Goal: Task Accomplishment & Management: Complete application form

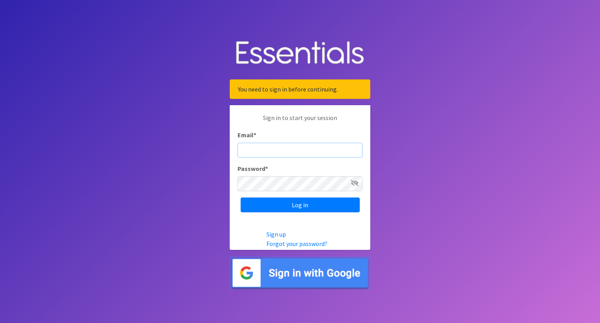
click at [257, 146] on input "Email *" at bounding box center [299, 150] width 125 height 15
paste input "[PERSON_NAME][EMAIL_ADDRESS][DOMAIN_NAME]"
type input "[PERSON_NAME][EMAIL_ADDRESS][DOMAIN_NAME]"
click at [353, 181] on icon at bounding box center [355, 183] width 8 height 6
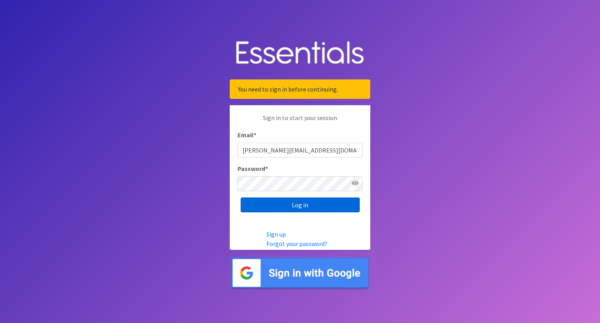
click at [317, 200] on input "Log in" at bounding box center [300, 204] width 119 height 15
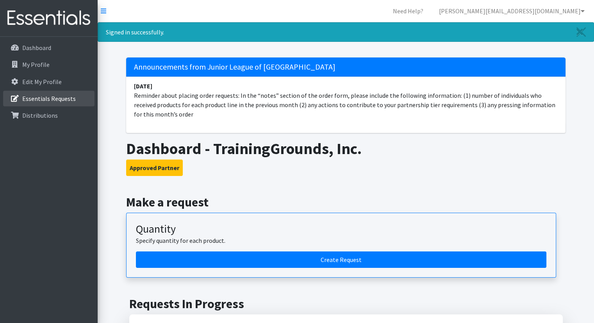
click at [61, 98] on p "Essentials Requests" at bounding box center [48, 98] width 53 height 8
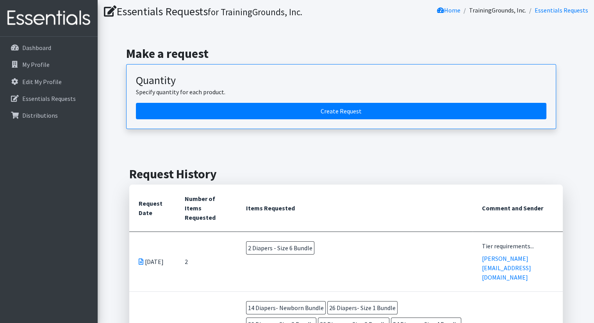
scroll to position [23, 0]
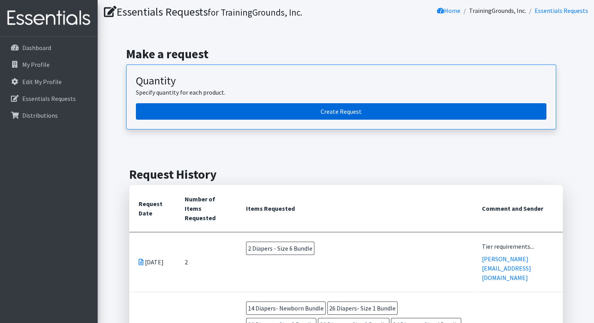
click at [282, 106] on link "Create Request" at bounding box center [341, 111] width 410 height 16
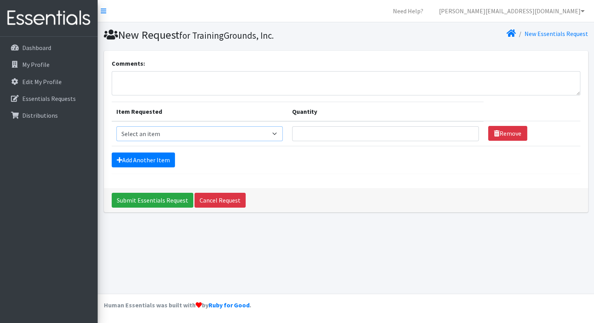
click at [283, 135] on select "Select an item Diaper - 2T/3T Bundle Diapers - 3T/4T Bundle Diapers - 4T/5T Bun…" at bounding box center [199, 133] width 166 height 15
select select "14895"
click at [116, 126] on select "Select an item Diaper - 2T/3T Bundle Diapers - 3T/4T Bundle Diapers - 4T/5T Bun…" at bounding box center [199, 133] width 166 height 15
click at [389, 134] on input "Quantity" at bounding box center [385, 133] width 187 height 15
click at [465, 132] on input "1" at bounding box center [385, 133] width 187 height 15
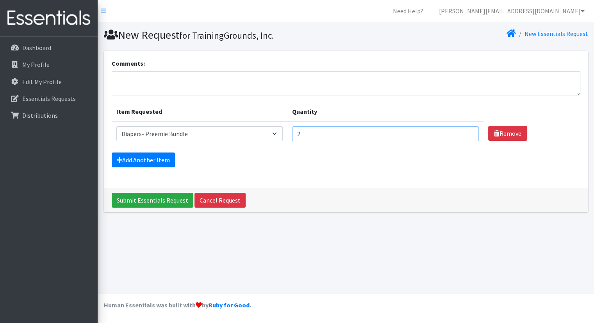
type input "2"
click at [465, 132] on input "2" at bounding box center [385, 133] width 187 height 15
click at [147, 160] on link "Add Another Item" at bounding box center [143, 159] width 63 height 15
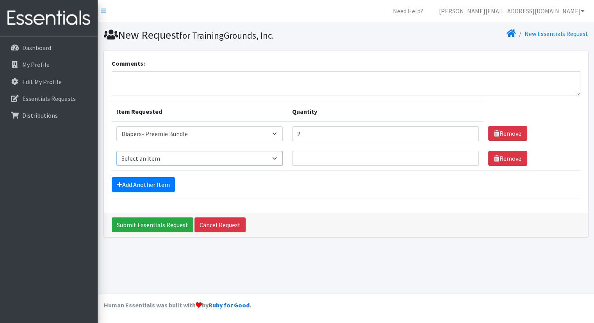
click at [279, 160] on select "Select an item Diaper - 2T/3T Bundle Diapers - 3T/4T Bundle Diapers - 4T/5T Bun…" at bounding box center [199, 158] width 166 height 15
select select "14875"
click at [116, 151] on select "Select an item Diaper - 2T/3T Bundle Diapers - 3T/4T Bundle Diapers - 4T/5T Bun…" at bounding box center [199, 158] width 166 height 15
click at [464, 155] on input "1" at bounding box center [385, 158] width 187 height 15
click at [464, 155] on input "2" at bounding box center [385, 158] width 187 height 15
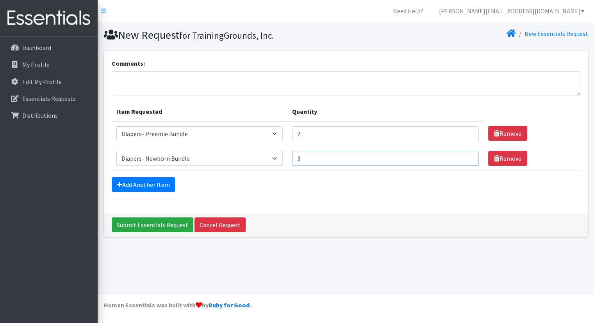
click at [464, 155] on input "3" at bounding box center [385, 158] width 187 height 15
click at [464, 155] on input "4" at bounding box center [385, 158] width 187 height 15
click at [464, 155] on input "5" at bounding box center [385, 158] width 187 height 15
click at [464, 155] on input "6" at bounding box center [385, 158] width 187 height 15
click at [464, 155] on input "7" at bounding box center [385, 158] width 187 height 15
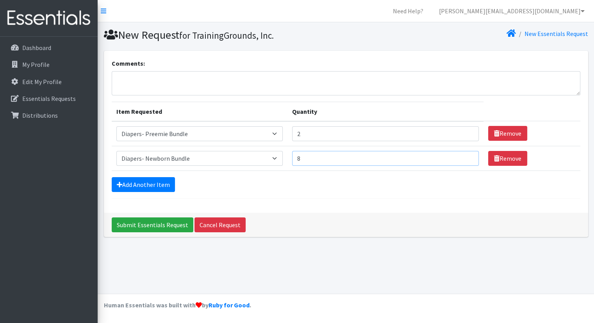
type input "8"
click at [464, 155] on input "8" at bounding box center [385, 158] width 187 height 15
click at [161, 180] on link "Add Another Item" at bounding box center [143, 184] width 63 height 15
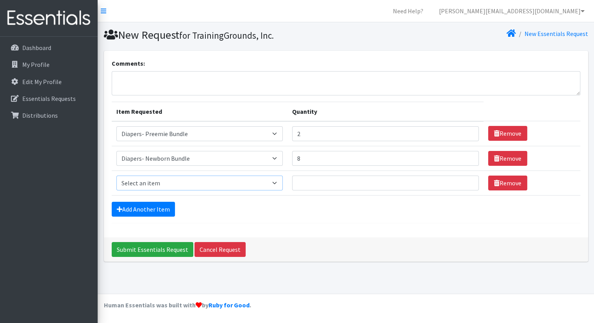
click at [180, 178] on select "Select an item Diaper - 2T/3T Bundle Diapers - 3T/4T Bundle Diapers - 4T/5T Bun…" at bounding box center [199, 182] width 166 height 15
select select "14872"
click at [116, 175] on select "Select an item Diaper - 2T/3T Bundle Diapers - 3T/4T Bundle Diapers - 4T/5T Bun…" at bounding box center [199, 182] width 166 height 15
click at [467, 182] on input "1" at bounding box center [385, 182] width 187 height 15
click at [467, 178] on input "2" at bounding box center [385, 182] width 187 height 15
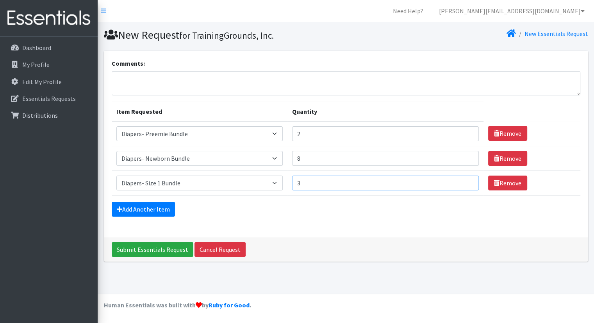
click at [467, 178] on input "3" at bounding box center [385, 182] width 187 height 15
click at [467, 178] on input "4" at bounding box center [385, 182] width 187 height 15
click at [467, 178] on input "5" at bounding box center [385, 182] width 187 height 15
click at [467, 178] on input "6" at bounding box center [385, 182] width 187 height 15
click at [467, 178] on input "7" at bounding box center [385, 182] width 187 height 15
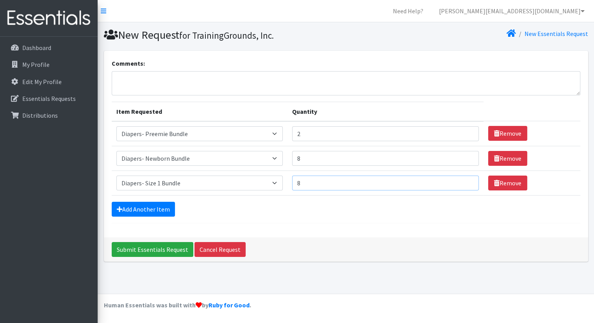
click at [467, 178] on input "8" at bounding box center [385, 182] width 187 height 15
click at [467, 178] on input "9" at bounding box center [385, 182] width 187 height 15
click at [467, 178] on input "10" at bounding box center [385, 182] width 187 height 15
click at [467, 178] on input "11" at bounding box center [385, 182] width 187 height 15
type input "12"
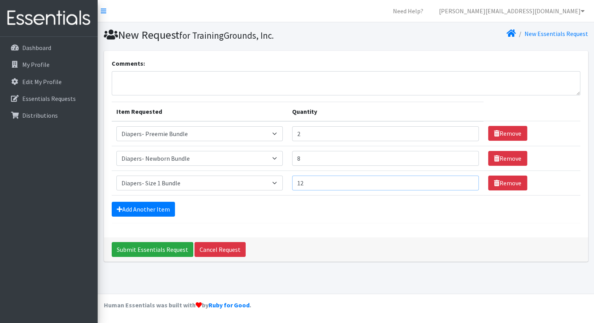
click at [467, 178] on input "12" at bounding box center [385, 182] width 187 height 15
click at [141, 208] on link "Add Another Item" at bounding box center [143, 208] width 63 height 15
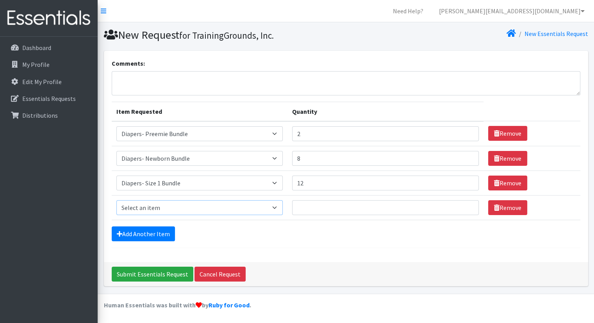
click at [234, 203] on select "Select an item Diaper - 2T/3T Bundle Diapers - 3T/4T Bundle Diapers - 4T/5T Bun…" at bounding box center [199, 207] width 166 height 15
select select "14873"
click at [116, 200] on select "Select an item Diaper - 2T/3T Bundle Diapers - 3T/4T Bundle Diapers - 4T/5T Bun…" at bounding box center [199, 207] width 166 height 15
click at [446, 209] on input "Quantity" at bounding box center [385, 207] width 187 height 15
click at [465, 204] on input "1" at bounding box center [385, 207] width 187 height 15
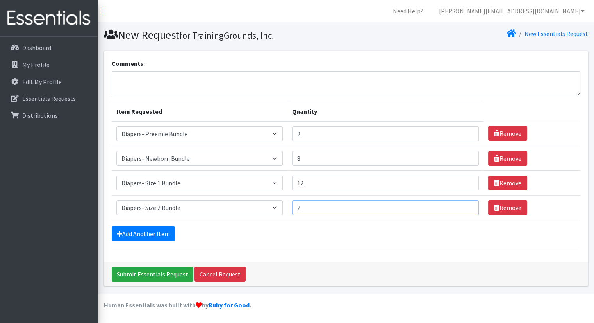
click at [465, 204] on input "2" at bounding box center [385, 207] width 187 height 15
click at [465, 204] on input "3" at bounding box center [385, 207] width 187 height 15
click at [465, 204] on input "4" at bounding box center [385, 207] width 187 height 15
click at [465, 204] on input "5" at bounding box center [385, 207] width 187 height 15
click at [465, 204] on input "6" at bounding box center [385, 207] width 187 height 15
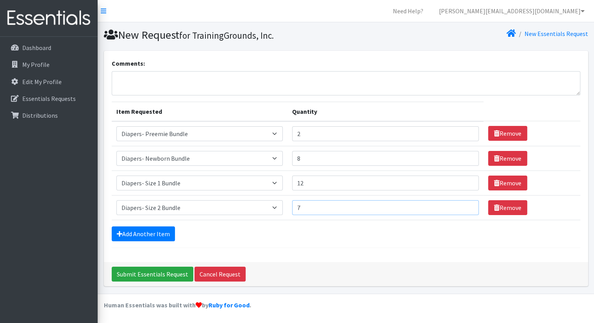
click at [465, 204] on input "7" at bounding box center [385, 207] width 187 height 15
click at [465, 204] on input "8" at bounding box center [385, 207] width 187 height 15
click at [465, 204] on input "9" at bounding box center [385, 207] width 187 height 15
click at [465, 204] on input "10" at bounding box center [385, 207] width 187 height 15
click at [465, 204] on input "11" at bounding box center [385, 207] width 187 height 15
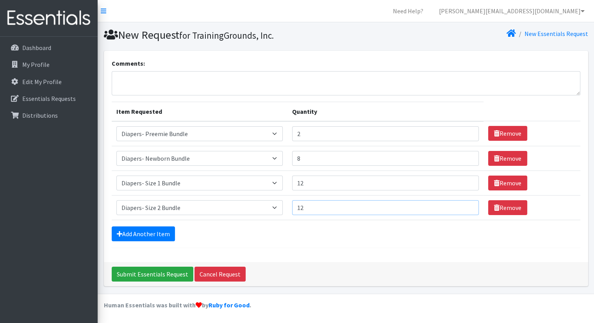
click at [465, 204] on input "12" at bounding box center [385, 207] width 187 height 15
click at [465, 204] on input "13" at bounding box center [385, 207] width 187 height 15
click at [465, 204] on input "14" at bounding box center [385, 207] width 187 height 15
click at [465, 204] on input "15" at bounding box center [385, 207] width 187 height 15
click at [465, 204] on input "16" at bounding box center [385, 207] width 187 height 15
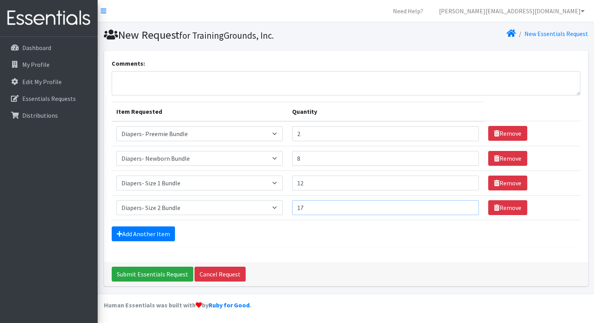
click at [465, 204] on input "17" at bounding box center [385, 207] width 187 height 15
click at [465, 204] on input "18" at bounding box center [385, 207] width 187 height 15
click at [465, 204] on input "19" at bounding box center [385, 207] width 187 height 15
click at [465, 204] on input "20" at bounding box center [385, 207] width 187 height 15
click at [465, 204] on input "21" at bounding box center [385, 207] width 187 height 15
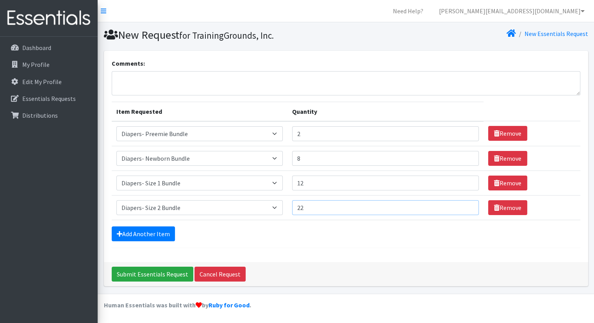
type input "22"
click at [465, 204] on input "22" at bounding box center [385, 207] width 187 height 15
click at [164, 235] on link "Add Another Item" at bounding box center [143, 233] width 63 height 15
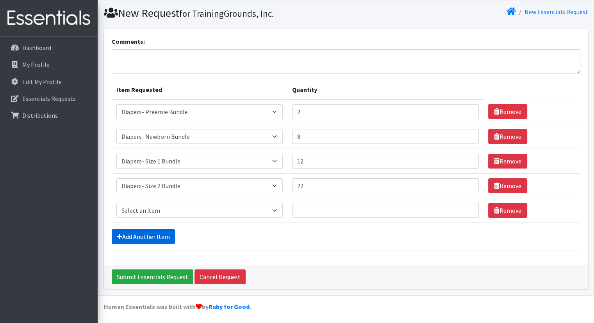
scroll to position [22, 0]
click at [280, 210] on select "Select an item Diaper - 2T/3T Bundle Diapers - 3T/4T Bundle Diapers - 4T/5T Bun…" at bounding box center [199, 210] width 166 height 15
select select "14874"
click at [116, 203] on select "Select an item Diaper - 2T/3T Bundle Diapers - 3T/4T Bundle Diapers - 4T/5T Bun…" at bounding box center [199, 210] width 166 height 15
click at [461, 211] on input "Quantity" at bounding box center [385, 210] width 187 height 15
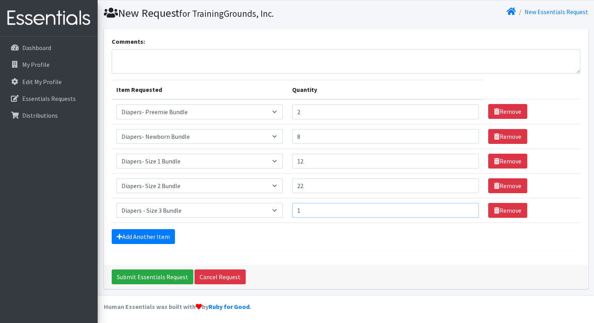
click at [465, 205] on input "1" at bounding box center [385, 210] width 187 height 15
click at [465, 205] on input "2" at bounding box center [385, 210] width 187 height 15
click at [465, 205] on input "3" at bounding box center [385, 210] width 187 height 15
click at [465, 205] on input "4" at bounding box center [385, 210] width 187 height 15
click at [465, 205] on input "5" at bounding box center [385, 210] width 187 height 15
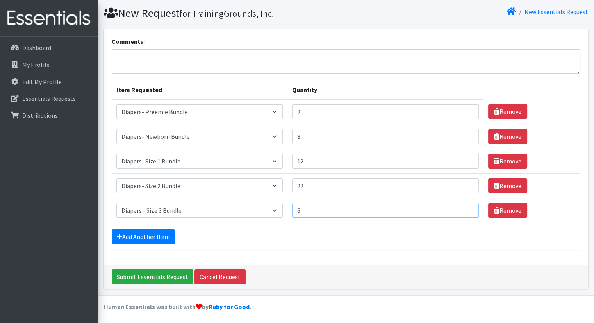
click at [465, 205] on input "6" at bounding box center [385, 210] width 187 height 15
click at [465, 205] on input "10" at bounding box center [385, 210] width 187 height 15
click at [465, 205] on input "11" at bounding box center [385, 210] width 187 height 15
click at [465, 205] on input "12" at bounding box center [385, 210] width 187 height 15
click at [465, 205] on input "13" at bounding box center [385, 210] width 187 height 15
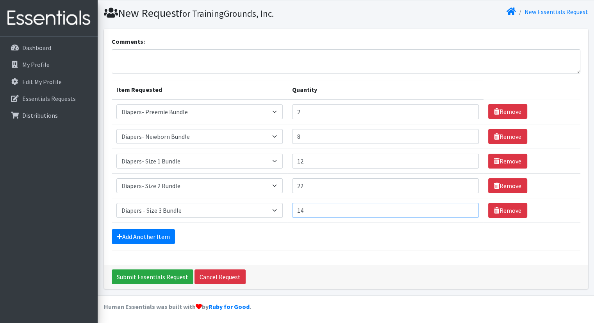
click at [465, 205] on input "14" at bounding box center [385, 210] width 187 height 15
click at [465, 205] on input "15" at bounding box center [385, 210] width 187 height 15
click at [465, 205] on input "16" at bounding box center [385, 210] width 187 height 15
click at [465, 205] on input "17" at bounding box center [385, 210] width 187 height 15
type input "18"
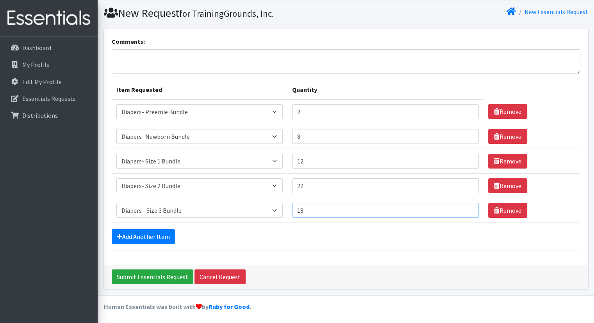
click at [465, 205] on input "18" at bounding box center [385, 210] width 187 height 15
click at [166, 232] on link "Add Another Item" at bounding box center [143, 236] width 63 height 15
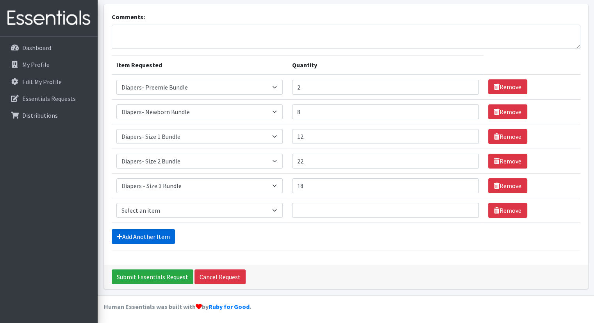
scroll to position [47, 0]
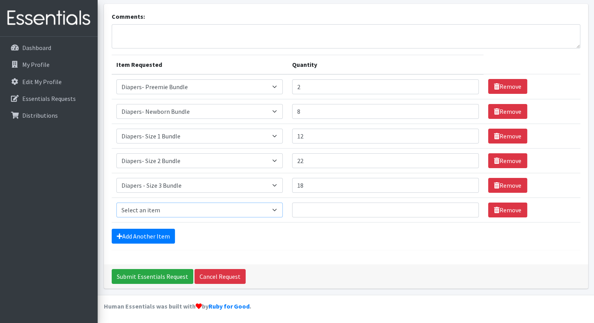
click at [191, 208] on select "Select an item Diaper - 2T/3T Bundle Diapers - 3T/4T Bundle Diapers - 4T/5T Bun…" at bounding box center [199, 209] width 166 height 15
select select "14876"
click at [116, 202] on select "Select an item Diaper - 2T/3T Bundle Diapers - 3T/4T Bundle Diapers - 4T/5T Bun…" at bounding box center [199, 209] width 166 height 15
click at [454, 211] on input "Quantity" at bounding box center [385, 209] width 187 height 15
type input "68"
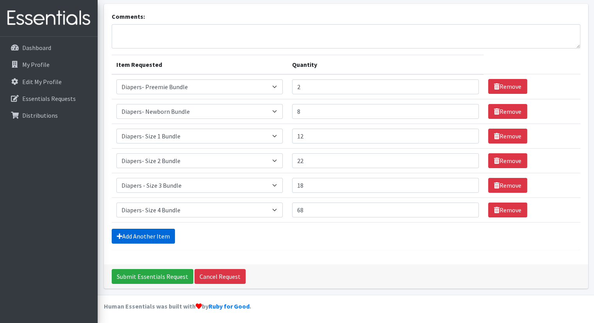
click at [140, 241] on link "Add Another Item" at bounding box center [143, 235] width 63 height 15
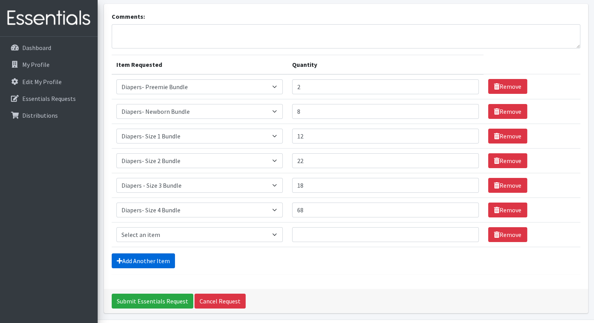
scroll to position [71, 0]
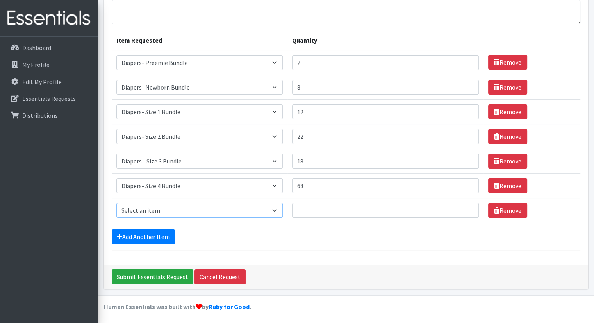
click at [278, 211] on select "Select an item Diaper - 2T/3T Bundle Diapers - 3T/4T Bundle Diapers - 4T/5T Bun…" at bounding box center [199, 210] width 166 height 15
select select "14877"
click at [116, 203] on select "Select an item Diaper - 2T/3T Bundle Diapers - 3T/4T Bundle Diapers - 4T/5T Bun…" at bounding box center [199, 210] width 166 height 15
click at [430, 210] on input "Quantity" at bounding box center [385, 210] width 187 height 15
type input "1"
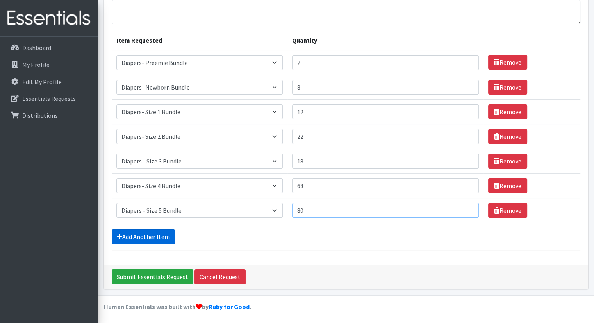
type input "80"
click at [152, 235] on link "Add Another Item" at bounding box center [143, 236] width 63 height 15
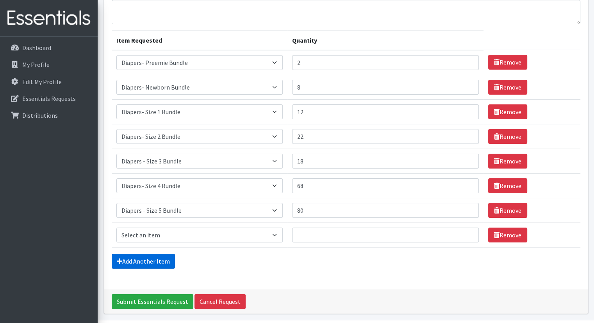
scroll to position [96, 0]
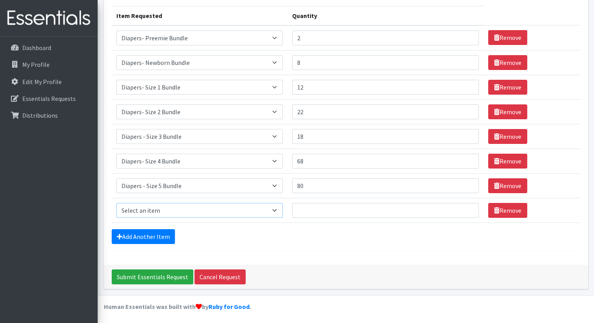
click at [278, 210] on select "Select an item Diaper - 2T/3T Bundle Diapers - 3T/4T Bundle Diapers - 4T/5T Bun…" at bounding box center [199, 210] width 166 height 15
select select "14878"
click at [116, 203] on select "Select an item Diaper - 2T/3T Bundle Diapers - 3T/4T Bundle Diapers - 4T/5T Bun…" at bounding box center [199, 210] width 166 height 15
click at [308, 207] on input "Quantity" at bounding box center [385, 210] width 187 height 15
type input "80"
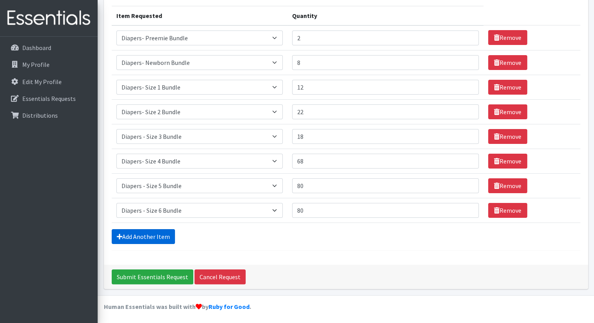
click at [142, 232] on link "Add Another Item" at bounding box center [143, 236] width 63 height 15
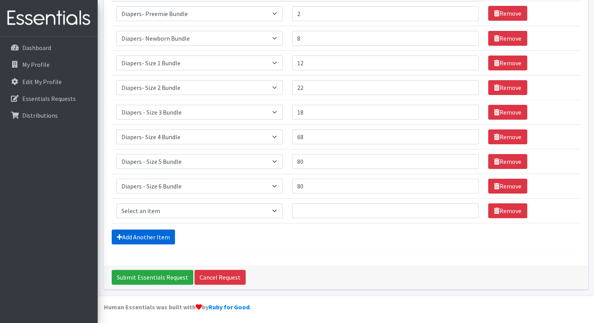
scroll to position [120, 0]
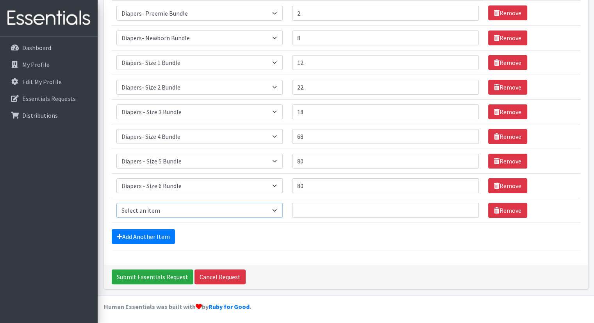
click at [283, 207] on select "Select an item Diaper - 2T/3T Bundle Diapers - 3T/4T Bundle Diapers - 4T/5T Bun…" at bounding box center [199, 210] width 166 height 15
select select "14879"
click at [116, 203] on select "Select an item Diaper - 2T/3T Bundle Diapers - 3T/4T Bundle Diapers - 4T/5T Bun…" at bounding box center [199, 210] width 166 height 15
drag, startPoint x: 376, startPoint y: 207, endPoint x: 358, endPoint y: 208, distance: 17.2
click at [358, 208] on input "Quantity" at bounding box center [385, 210] width 187 height 15
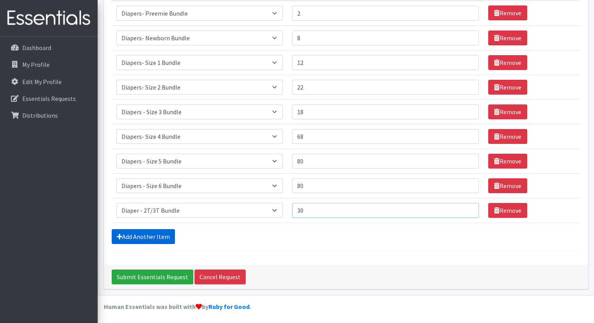
type input "30"
drag, startPoint x: 153, startPoint y: 234, endPoint x: 146, endPoint y: 235, distance: 7.5
click at [146, 235] on link "Add Another Item" at bounding box center [143, 236] width 63 height 15
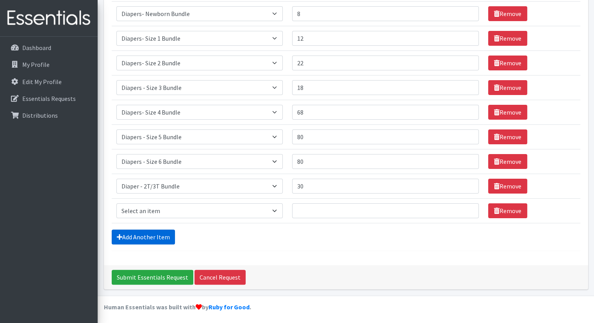
scroll to position [145, 0]
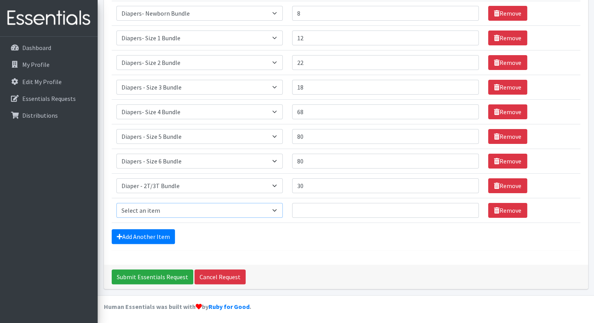
click at [279, 209] on select "Select an item Diaper - 2T/3T Bundle Diapers - 3T/4T Bundle Diapers - 4T/5T Bun…" at bounding box center [199, 210] width 166 height 15
select select "14880"
click at [116, 203] on select "Select an item Diaper - 2T/3T Bundle Diapers - 3T/4T Bundle Diapers - 4T/5T Bun…" at bounding box center [199, 210] width 166 height 15
drag, startPoint x: 446, startPoint y: 208, endPoint x: 412, endPoint y: 208, distance: 34.4
click at [412, 208] on input "Quantity" at bounding box center [385, 210] width 187 height 15
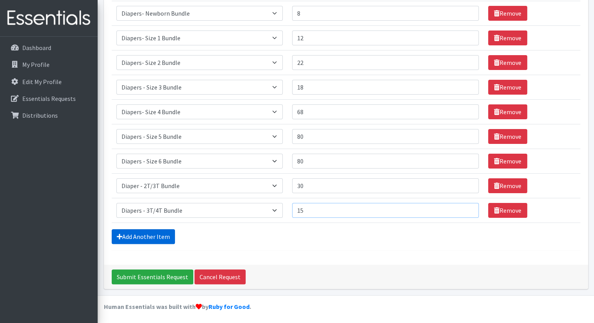
type input "15"
click at [158, 235] on link "Add Another Item" at bounding box center [143, 236] width 63 height 15
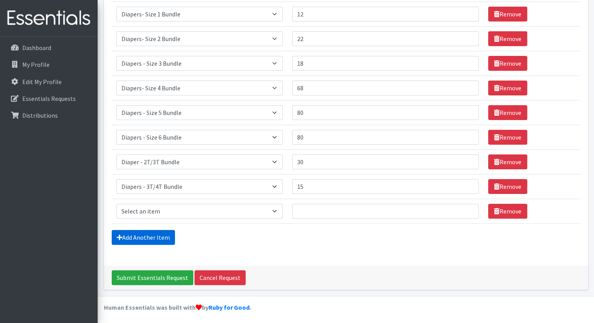
scroll to position [169, 0]
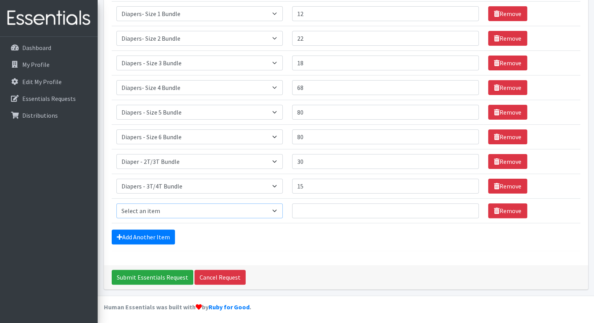
click at [223, 210] on select "Select an item Diaper - 2T/3T Bundle Diapers - 3T/4T Bundle Diapers - 4T/5T Bun…" at bounding box center [199, 210] width 166 height 15
select select "14881"
click at [116, 203] on select "Select an item Diaper - 2T/3T Bundle Diapers - 3T/4T Bundle Diapers - 4T/5T Bun…" at bounding box center [199, 210] width 166 height 15
click at [459, 216] on input "Quantity" at bounding box center [385, 210] width 187 height 15
click at [453, 207] on input "Quantity" at bounding box center [385, 210] width 187 height 15
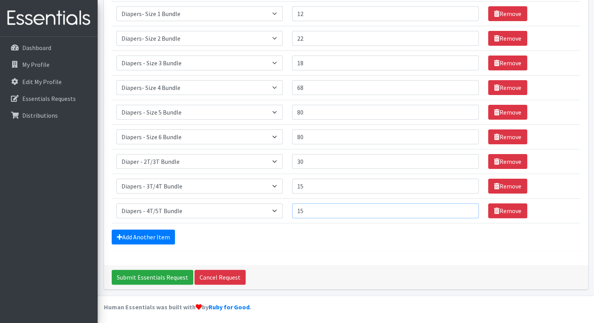
type input "15"
click at [429, 237] on div "Add Another Item" at bounding box center [346, 236] width 469 height 15
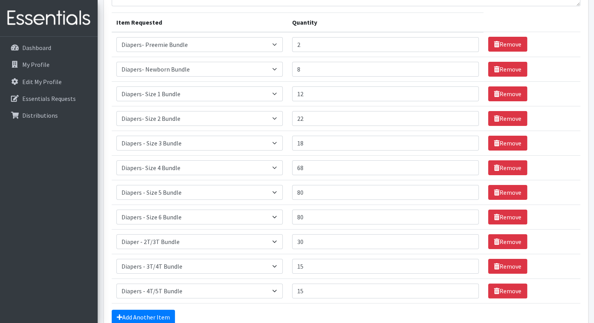
scroll to position [0, 0]
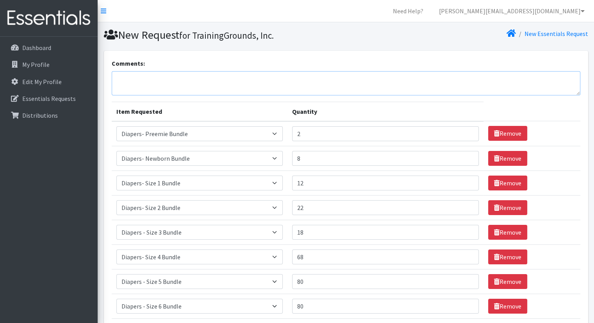
click at [134, 78] on textarea "Comments:" at bounding box center [346, 83] width 469 height 24
click at [123, 86] on textarea "We provided diapers to 72 families in the month of September thus far." at bounding box center [346, 83] width 469 height 24
paste textarea "2 2 8 20 18 36 50 56 3 2 2"
drag, startPoint x: 116, startPoint y: 87, endPoint x: 146, endPoint y: 102, distance: 33.7
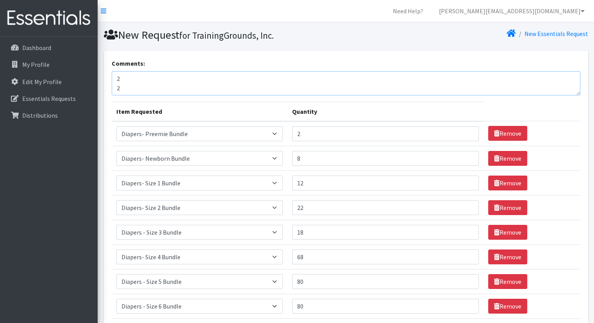
click at [146, 102] on form "Comments: We provided diapers to 72 families in the month of September thus far…" at bounding box center [346, 239] width 469 height 361
drag, startPoint x: 319, startPoint y: 9, endPoint x: 147, endPoint y: 88, distance: 189.2
click at [147, 88] on textarea "We provided diapers to 72 families in the month of September thus far." at bounding box center [346, 83] width 469 height 24
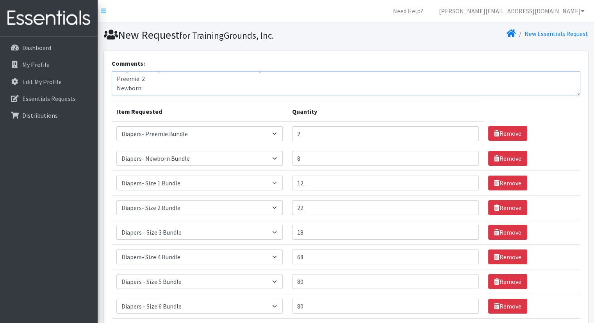
click at [149, 75] on textarea "We provided diapers to 72 families in the month of September thus far. Preemie:…" at bounding box center [346, 83] width 469 height 24
click at [146, 89] on textarea "We provided diapers to 72 families in the month of September thus far. Preemie:…" at bounding box center [346, 83] width 469 height 24
click at [161, 88] on textarea "We provided diapers to 72 families in the month of September thus far. Preemie:…" at bounding box center [346, 83] width 469 height 24
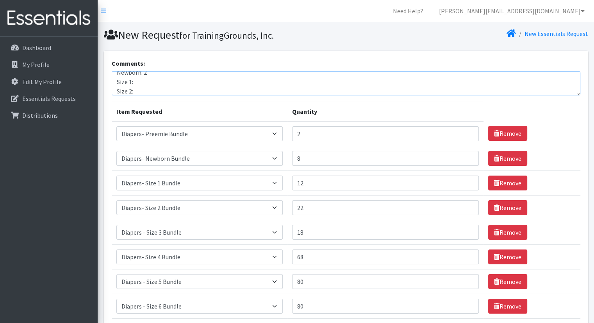
click at [145, 80] on textarea "We provided diapers to 72 families in the month of September thus far. Preemie:…" at bounding box center [346, 83] width 469 height 24
click at [166, 90] on textarea "We provided diapers to 72 families in the month of September thus far. Preemie:…" at bounding box center [346, 83] width 469 height 24
click at [143, 78] on textarea "We provided diapers to 72 families in the month of September thus far. Preemie:…" at bounding box center [346, 83] width 469 height 24
click at [164, 85] on textarea "We provided diapers to 72 families in the month of September thus far. Preemie:…" at bounding box center [346, 83] width 469 height 24
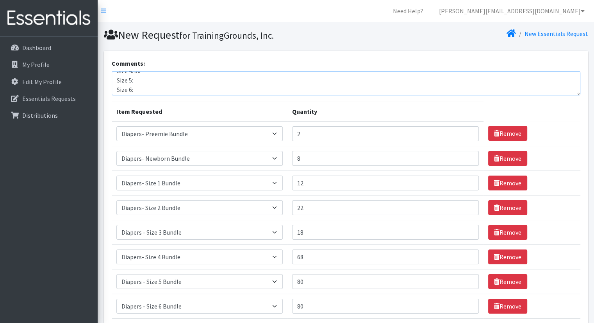
scroll to position [65, 0]
click at [158, 83] on textarea "We provided diapers to 72 families in the month of September thus far. Preemie:…" at bounding box center [346, 83] width 469 height 24
click at [154, 84] on textarea "We provided diapers to 72 families in the month of September thus far. Preemie:…" at bounding box center [346, 83] width 469 height 24
click at [137, 78] on textarea "We provided diapers to 72 families in the month of September thus far. Preemie:…" at bounding box center [346, 83] width 469 height 24
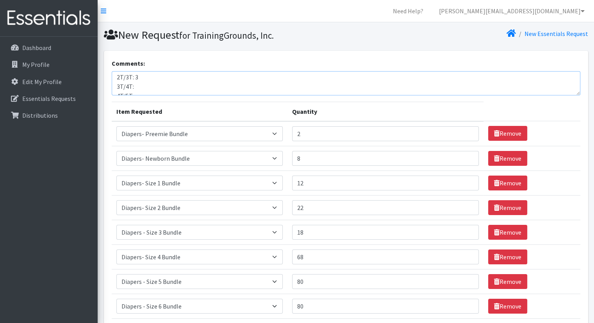
click at [139, 85] on textarea "We provided diapers to 72 families in the month of September thus far. Preemie:…" at bounding box center [346, 83] width 469 height 24
click at [135, 77] on textarea "We provided diapers to 72 families in the month of September thus far. Preemie:…" at bounding box center [346, 83] width 469 height 24
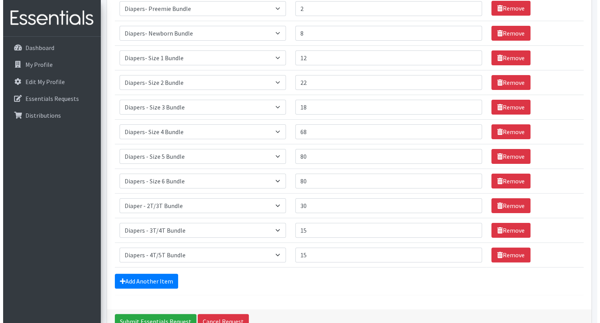
scroll to position [169, 0]
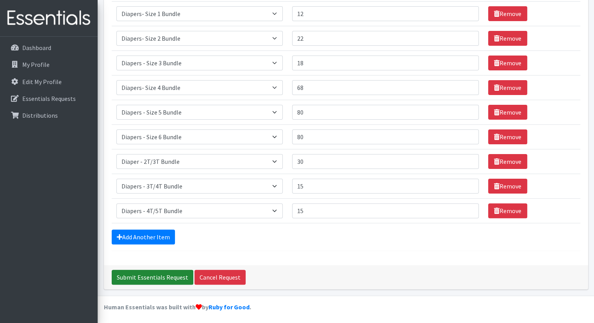
type textarea "We provided diapers to 72 families in the month of September thus far. Preemie:…"
click at [147, 274] on input "Submit Essentials Request" at bounding box center [153, 276] width 82 height 15
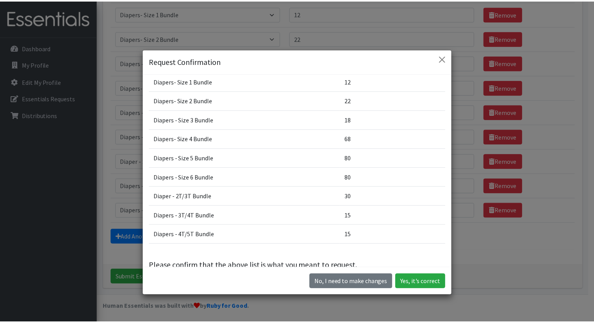
scroll to position [82, 0]
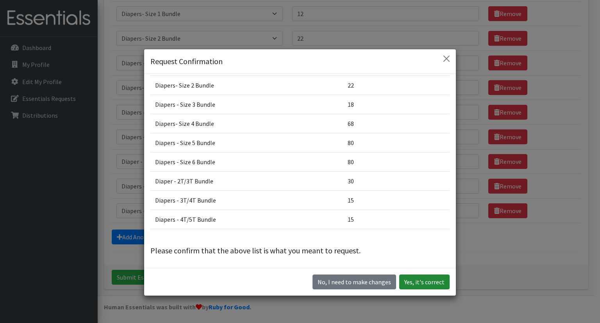
click at [420, 283] on button "Yes, it's correct" at bounding box center [424, 281] width 50 height 15
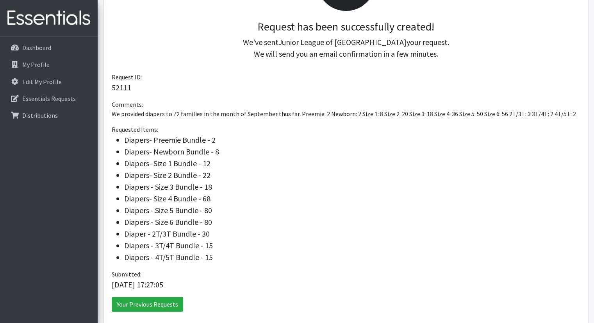
scroll to position [203, 0]
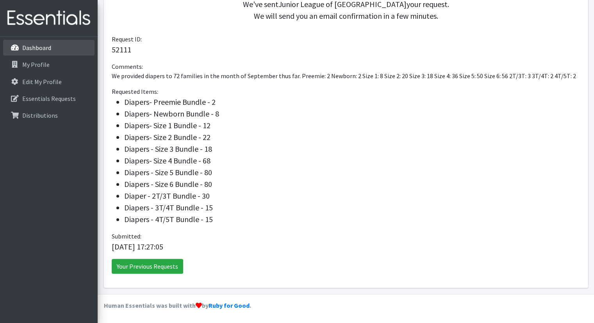
click at [43, 49] on p "Dashboard" at bounding box center [36, 48] width 29 height 8
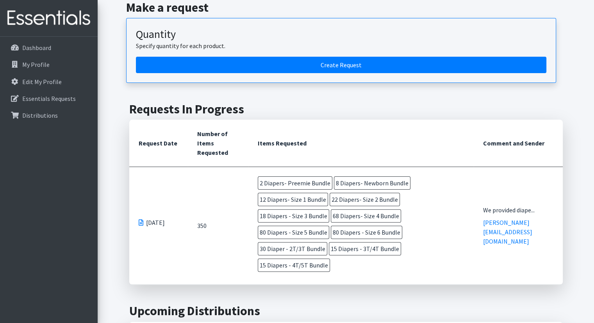
scroll to position [170, 0]
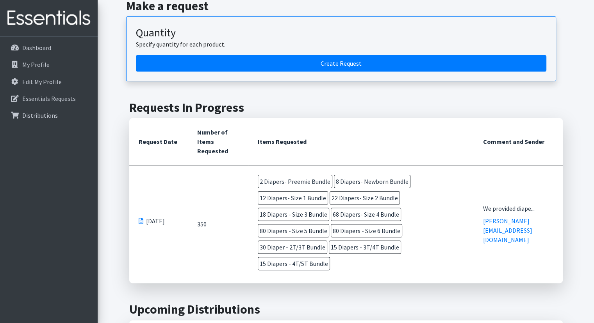
click at [139, 220] on span at bounding box center [141, 220] width 5 height 6
click at [155, 220] on span "[DATE]" at bounding box center [155, 220] width 19 height 9
click at [141, 219] on span at bounding box center [141, 220] width 5 height 6
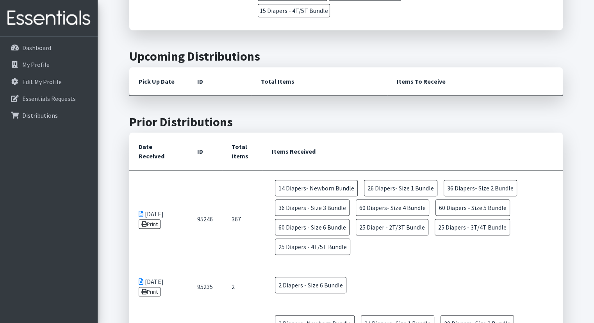
scroll to position [423, 0]
click at [141, 210] on icon at bounding box center [141, 213] width 5 height 6
click at [148, 221] on link "Print" at bounding box center [150, 223] width 22 height 9
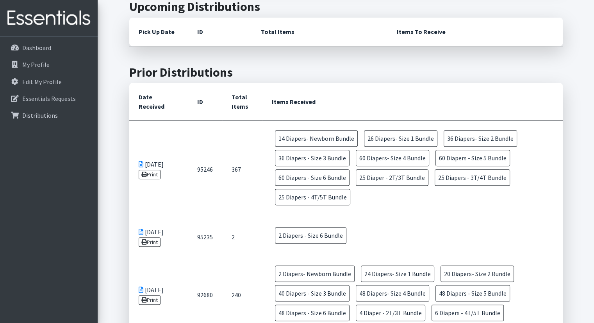
scroll to position [451, 0]
